Goal: Information Seeking & Learning: Check status

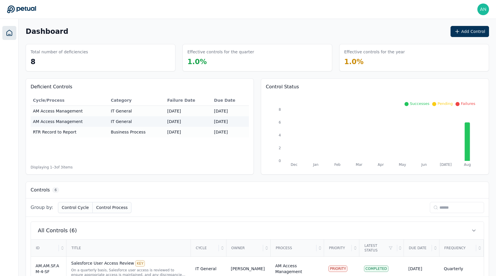
scroll to position [144, 0]
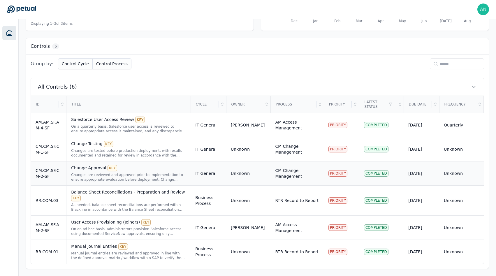
click at [90, 172] on div "Change Approval KEY Changes are reviewed and approved prior to implementation t…" at bounding box center [128, 173] width 115 height 17
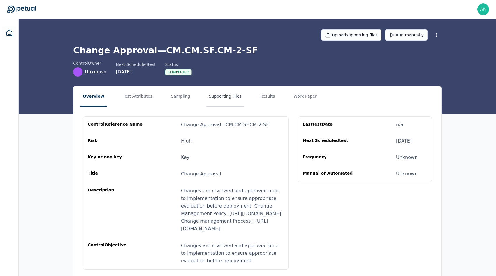
click at [219, 94] on button "Supporting Files" at bounding box center [225, 96] width 37 height 20
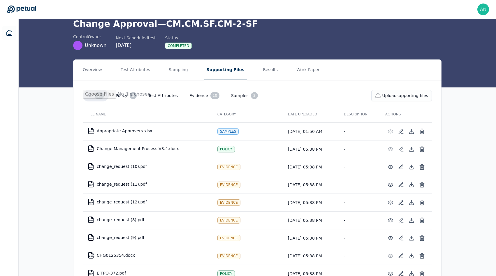
scroll to position [15, 0]
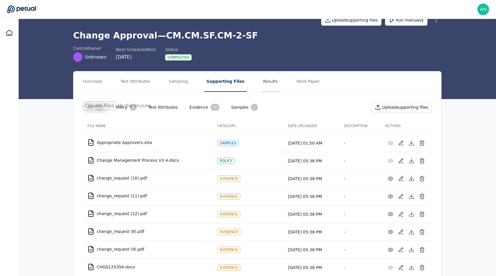
click at [261, 88] on button "Results" at bounding box center [271, 81] width 20 height 20
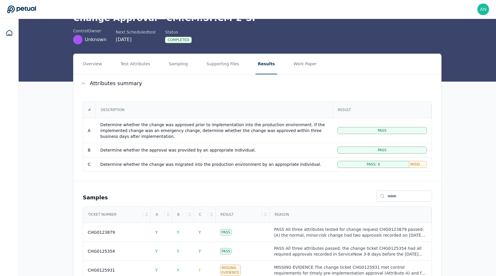
scroll to position [93, 0]
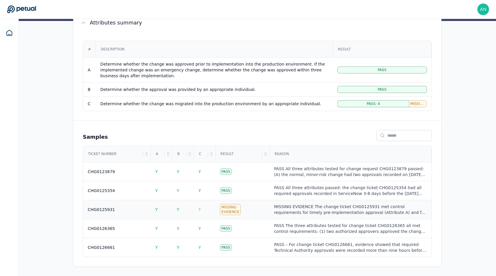
click at [134, 211] on div "CHG0125931" at bounding box center [117, 210] width 58 height 6
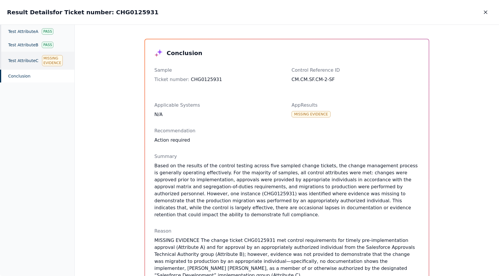
click at [34, 57] on div "Test Attribute C Missing Evidence" at bounding box center [37, 61] width 74 height 18
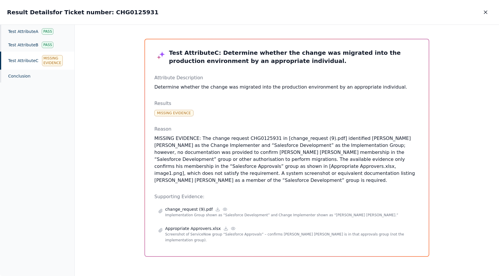
click at [222, 162] on p "MISSING EVIDENCE: The change request CHG0125931 in [change_request (9).pdf] ide…" at bounding box center [286, 159] width 265 height 49
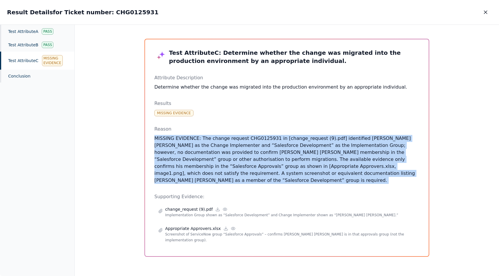
click at [222, 162] on p "MISSING EVIDENCE: The change request CHG0125931 in [change_request (9).pdf] ide…" at bounding box center [286, 159] width 265 height 49
click at [265, 154] on p "MISSING EVIDENCE: The change request CHG0125931 in [change_request (9).pdf] ide…" at bounding box center [286, 159] width 265 height 49
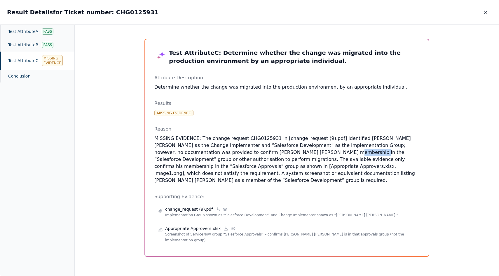
click at [265, 154] on p "MISSING EVIDENCE: The change request CHG0125931 in [change_request (9).pdf] ide…" at bounding box center [286, 159] width 265 height 49
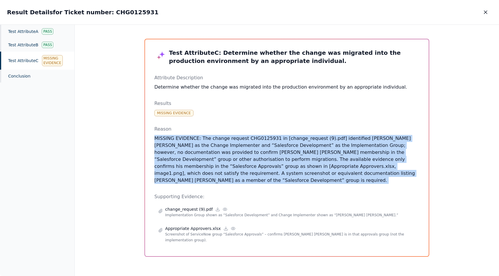
click at [265, 154] on p "MISSING EVIDENCE: The change request CHG0125931 in [change_request (9).pdf] ide…" at bounding box center [286, 159] width 265 height 49
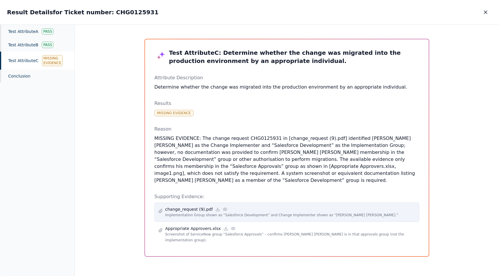
click at [248, 212] on p "Implementation Group shown as “Salesforce Development” and Change Implementer s…" at bounding box center [290, 215] width 250 height 6
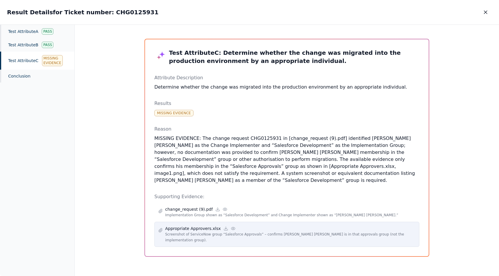
click at [228, 231] on div "Appropriate Approvers.xlsx Screenshot of ServiceNow group “Salesforce Approvals…" at bounding box center [286, 234] width 265 height 25
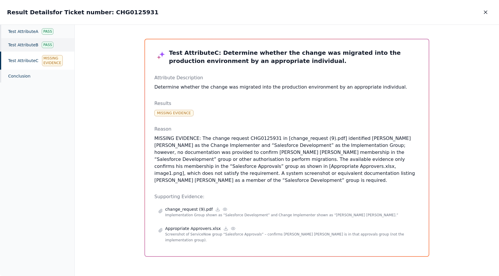
click at [13, 50] on div "Test Attribute B Pass" at bounding box center [37, 44] width 74 height 13
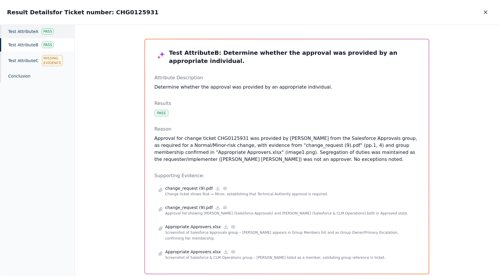
click at [20, 38] on div "Test Attribute A Pass" at bounding box center [37, 31] width 74 height 13
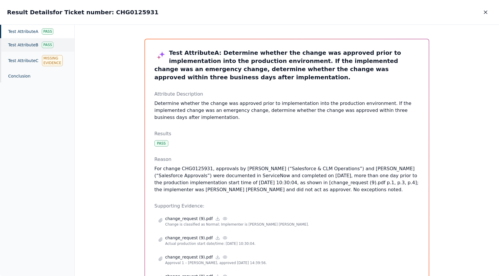
click at [25, 43] on div "Test Attribute B Pass" at bounding box center [37, 44] width 74 height 13
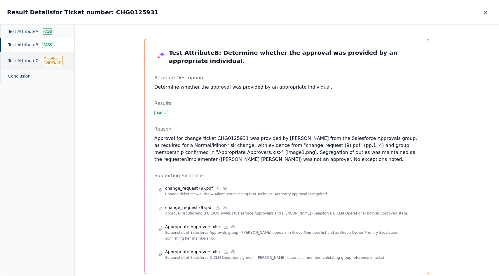
click at [29, 53] on div "Test Attribute C Missing Evidence" at bounding box center [37, 61] width 74 height 18
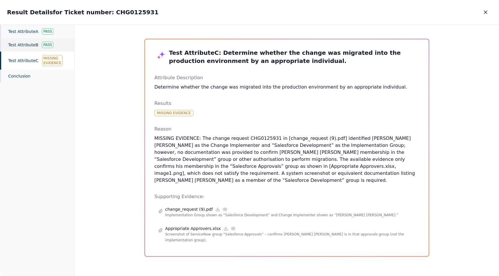
click at [31, 45] on div "Test Attribute B Pass" at bounding box center [37, 44] width 74 height 13
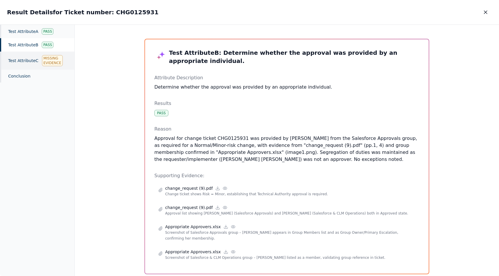
click at [31, 56] on div "Test Attribute C Missing Evidence" at bounding box center [37, 61] width 74 height 18
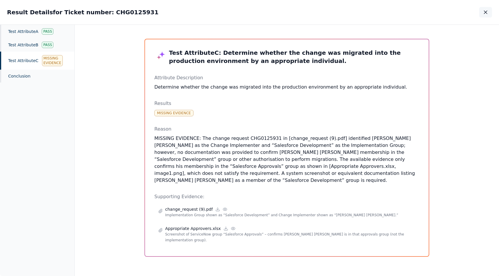
click at [484, 13] on icon "button" at bounding box center [485, 12] width 6 height 6
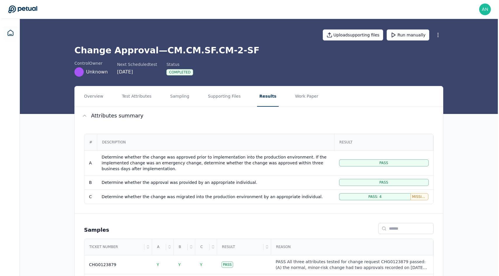
scroll to position [93, 0]
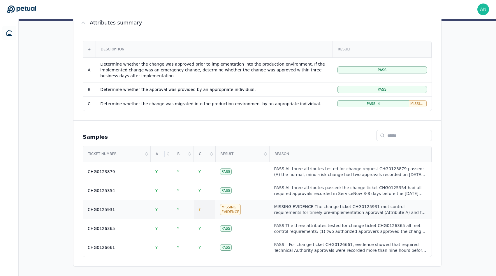
click at [212, 209] on td "?" at bounding box center [205, 209] width 22 height 19
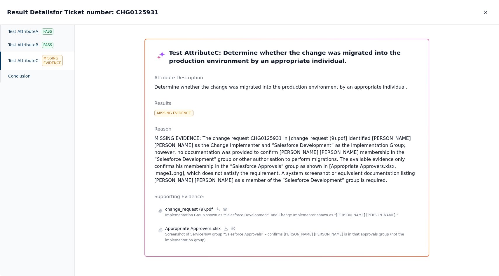
click at [27, 61] on div "Test Attribute C Missing Evidence" at bounding box center [37, 61] width 74 height 18
click at [37, 57] on div "Test Attribute C Missing Evidence" at bounding box center [37, 61] width 74 height 18
